Goal: Register for event/course

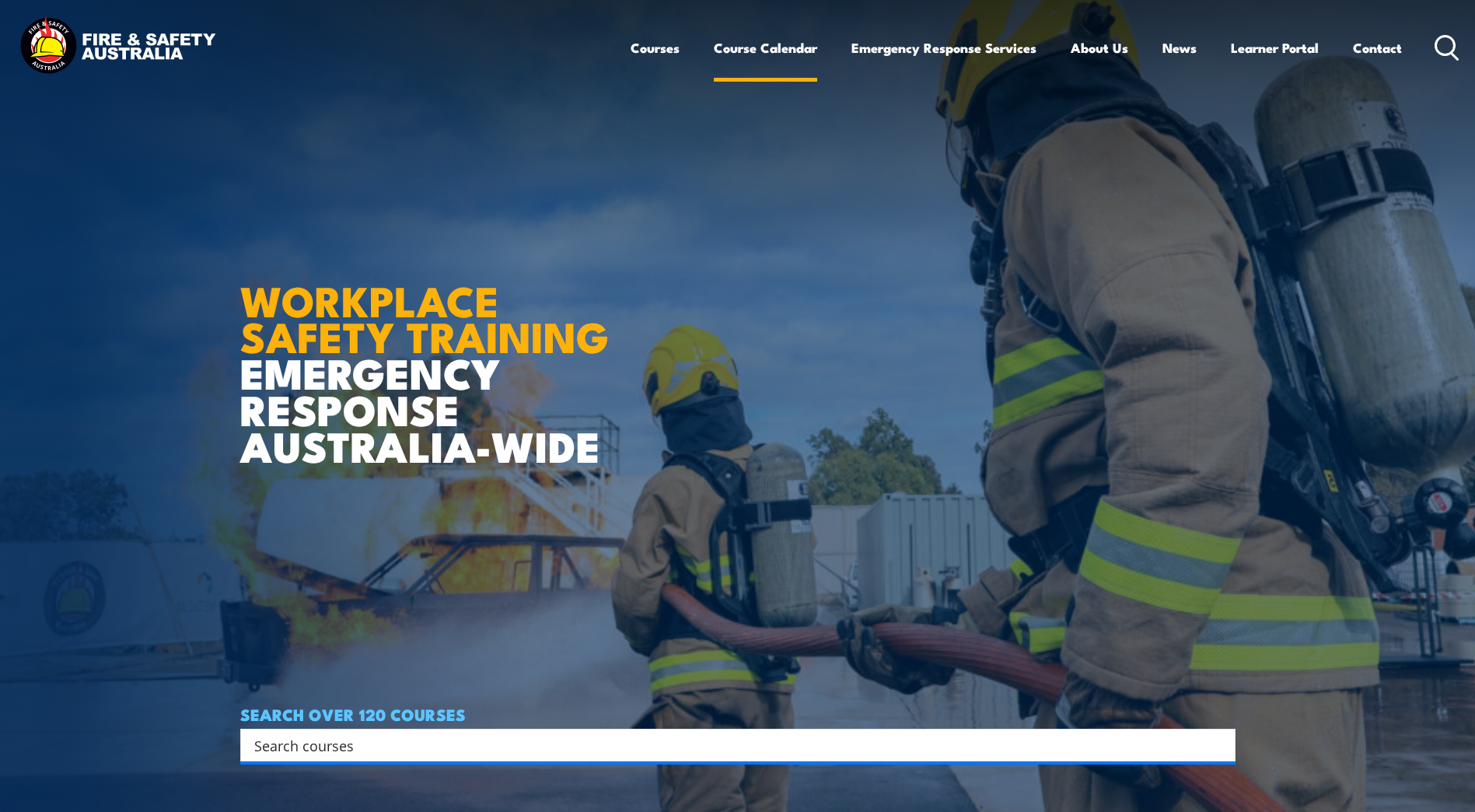
click at [788, 47] on link "Course Calendar" at bounding box center [765, 48] width 104 height 41
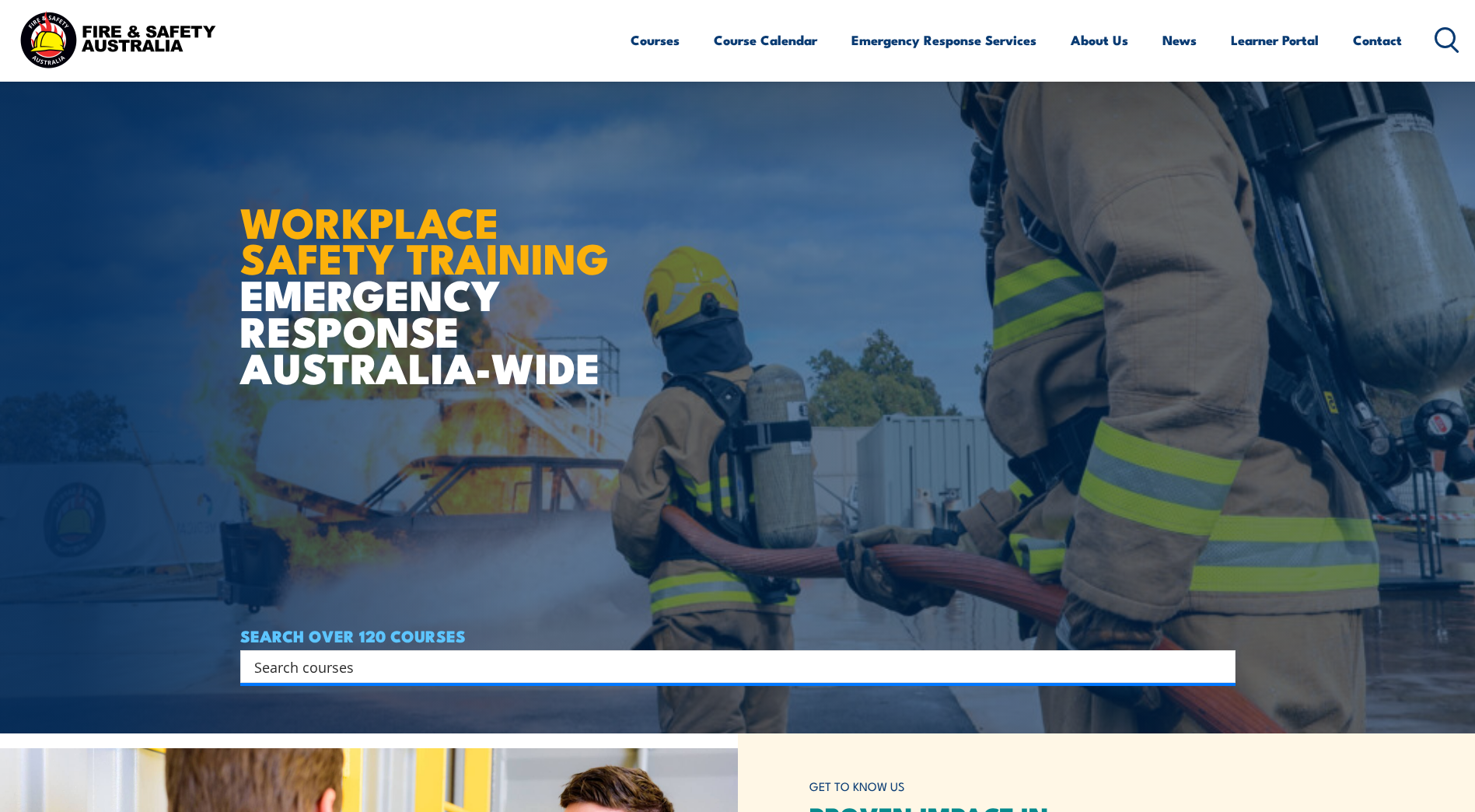
scroll to position [311, 0]
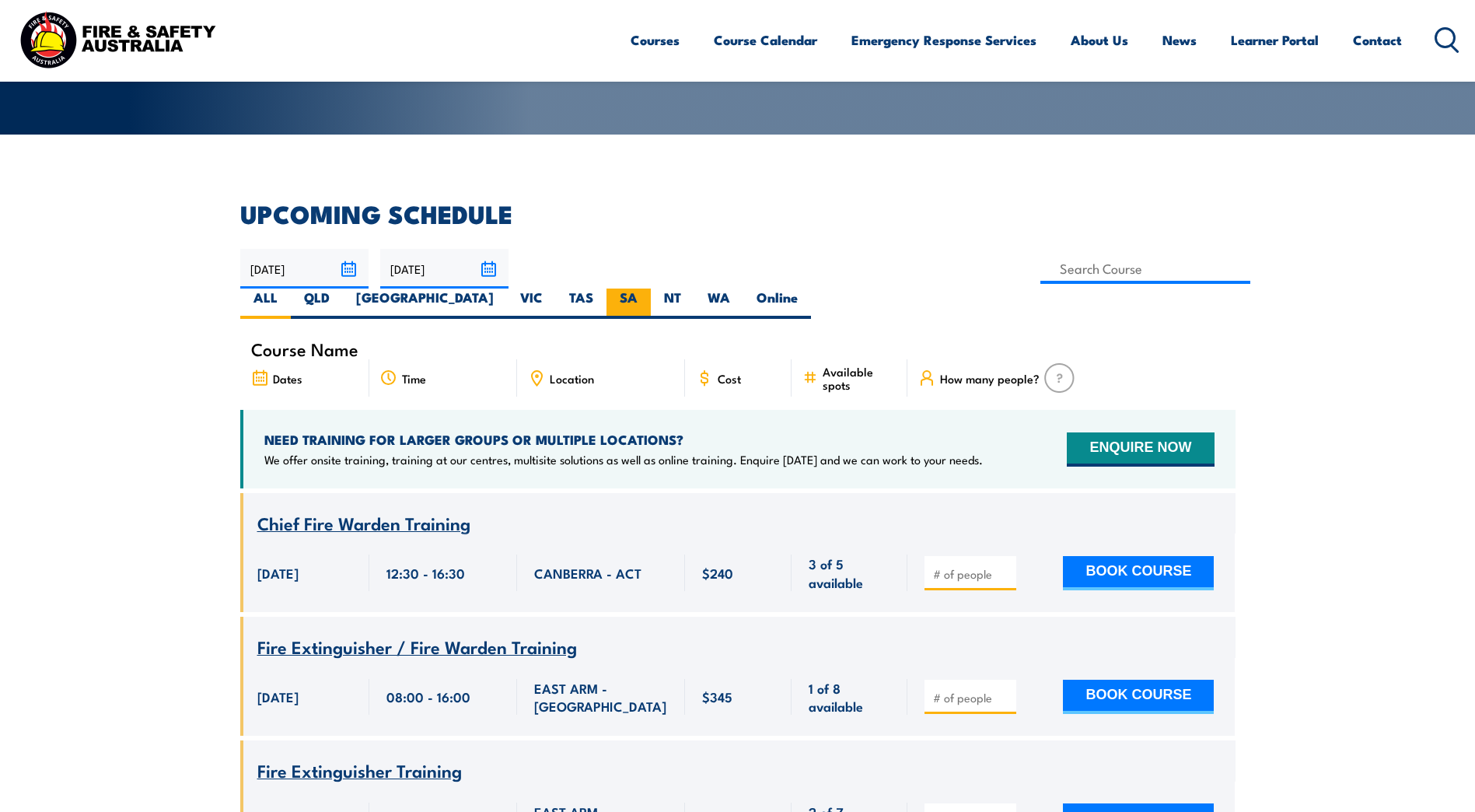
scroll to position [311, 0]
click at [651, 288] on label "SA" at bounding box center [629, 303] width 44 height 30
click at [648, 288] on input "SA" at bounding box center [643, 293] width 10 height 10
radio input "true"
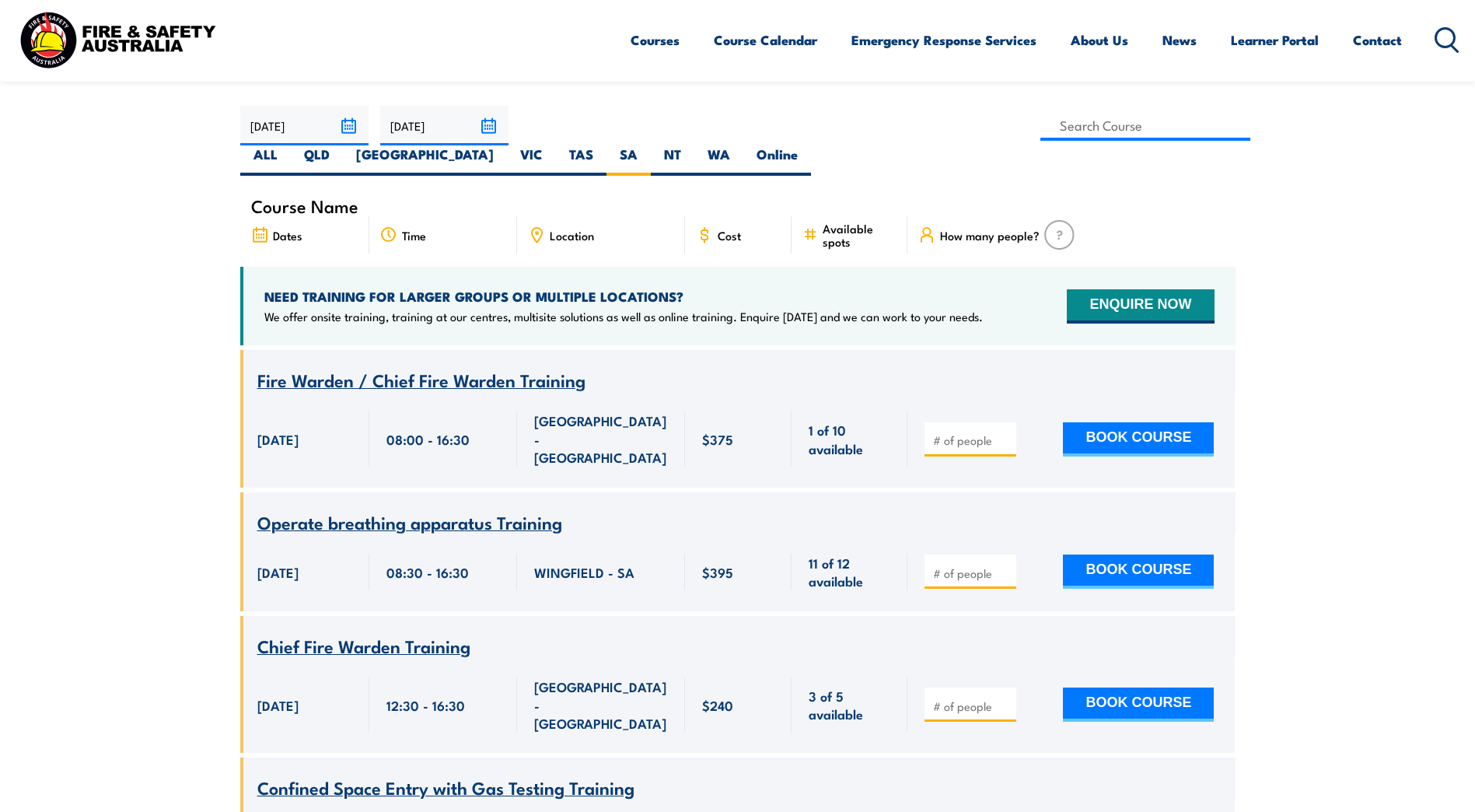
scroll to position [358, 0]
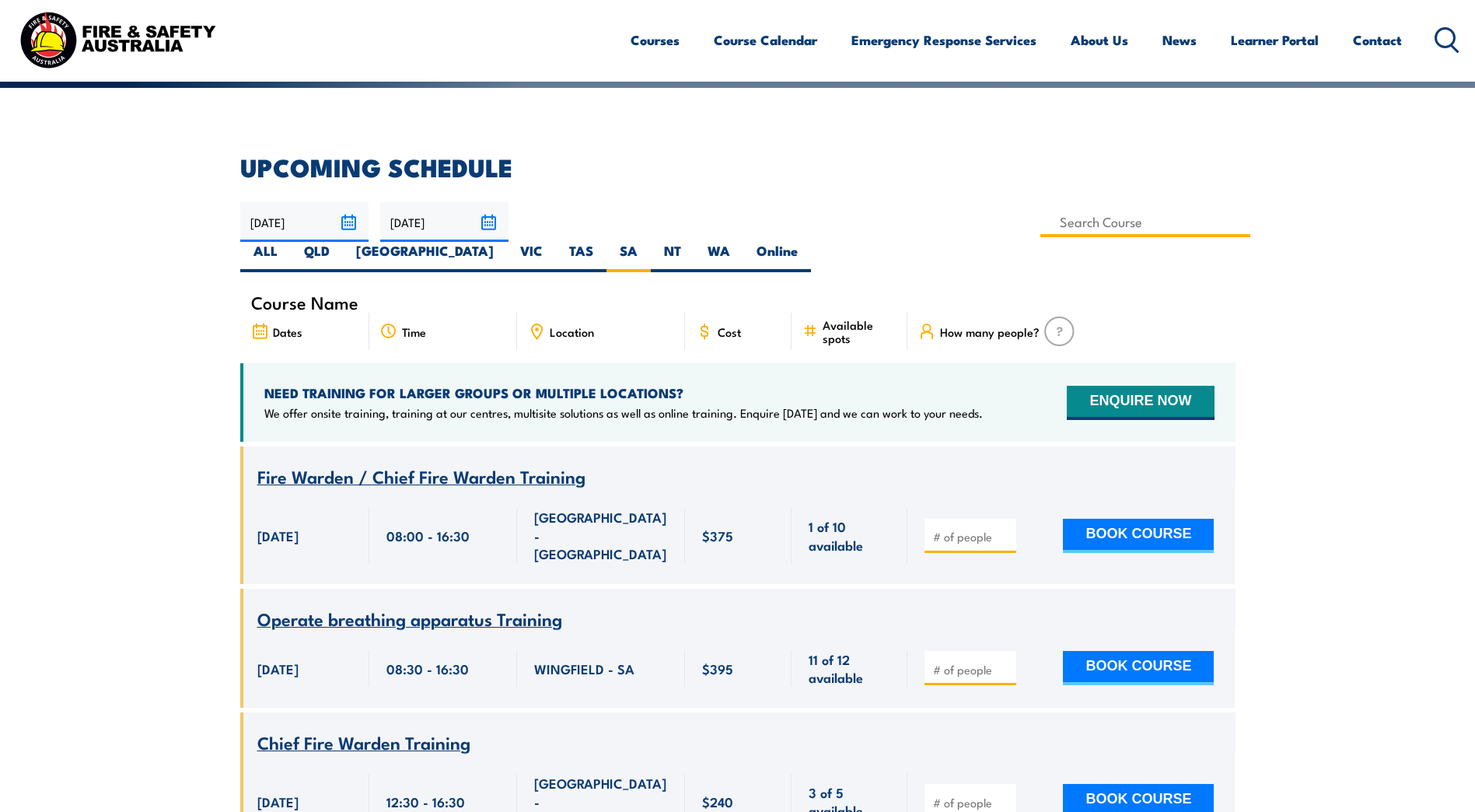
click at [1041, 213] on input at bounding box center [1146, 221] width 211 height 30
type input "height"
